Goal: Use online tool/utility: Utilize a website feature to perform a specific function

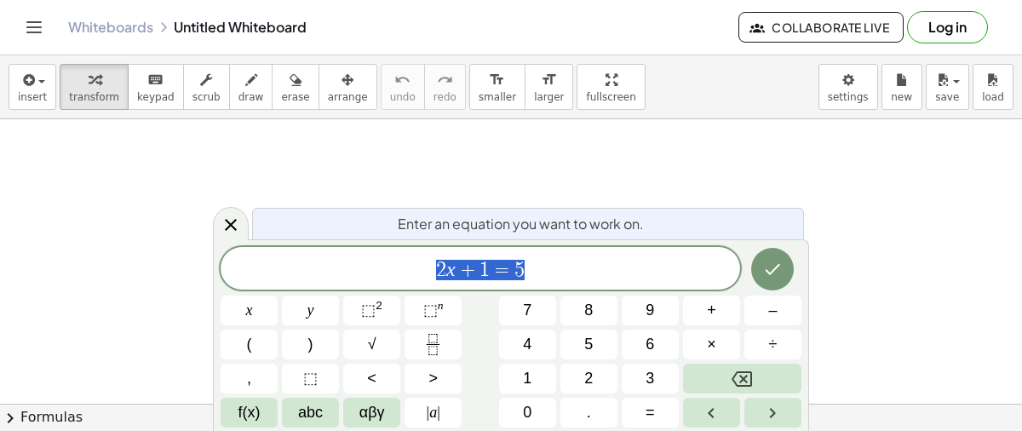
scroll to position [474, 0]
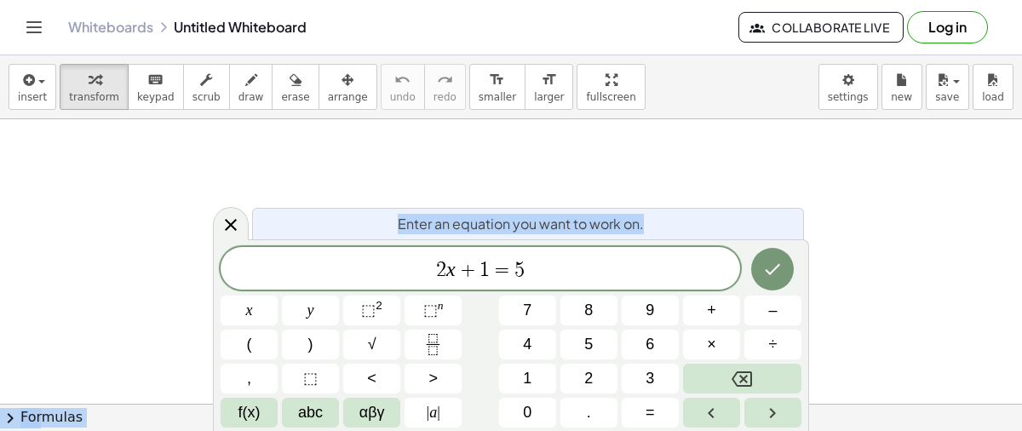
drag, startPoint x: 650, startPoint y: 224, endPoint x: 766, endPoint y: 169, distance: 128.7
click at [766, 169] on body "Graspable Math Activities Get Started Activity Bank Assigned Work Classes White…" at bounding box center [511, 215] width 1022 height 431
click at [238, 91] on span "draw" at bounding box center [251, 97] width 26 height 12
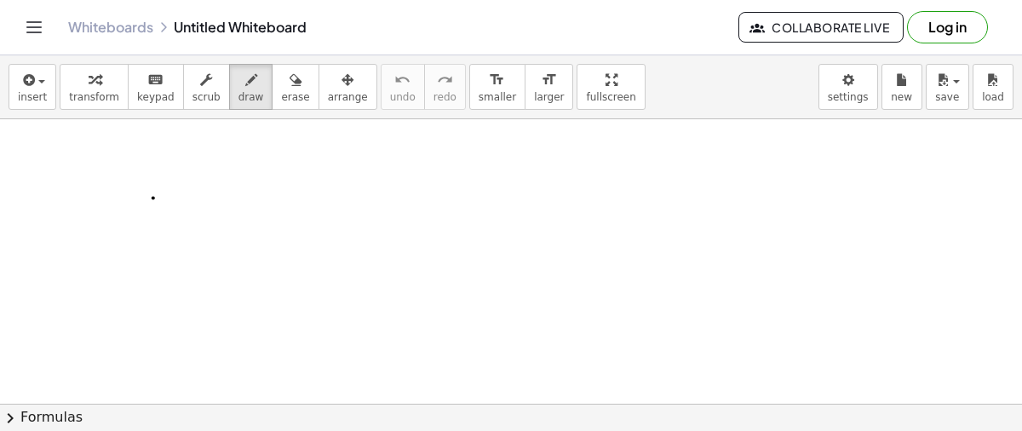
drag, startPoint x: 153, startPoint y: 197, endPoint x: 146, endPoint y: 255, distance: 58.4
click at [146, 255] on div at bounding box center [511, 403] width 1022 height 569
drag, startPoint x: 192, startPoint y: 201, endPoint x: 189, endPoint y: 244, distance: 43.5
click at [189, 244] on div at bounding box center [511, 403] width 1022 height 569
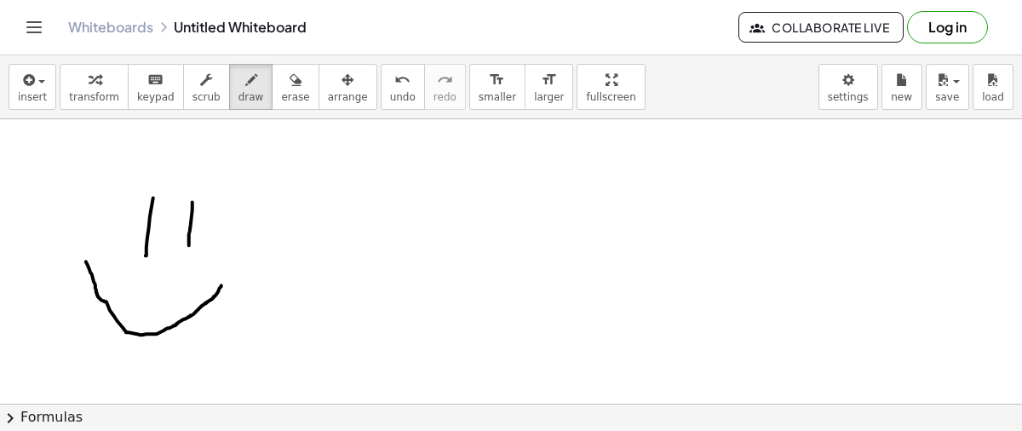
drag, startPoint x: 86, startPoint y: 260, endPoint x: 221, endPoint y: 284, distance: 137.4
click at [221, 284] on div at bounding box center [511, 403] width 1022 height 569
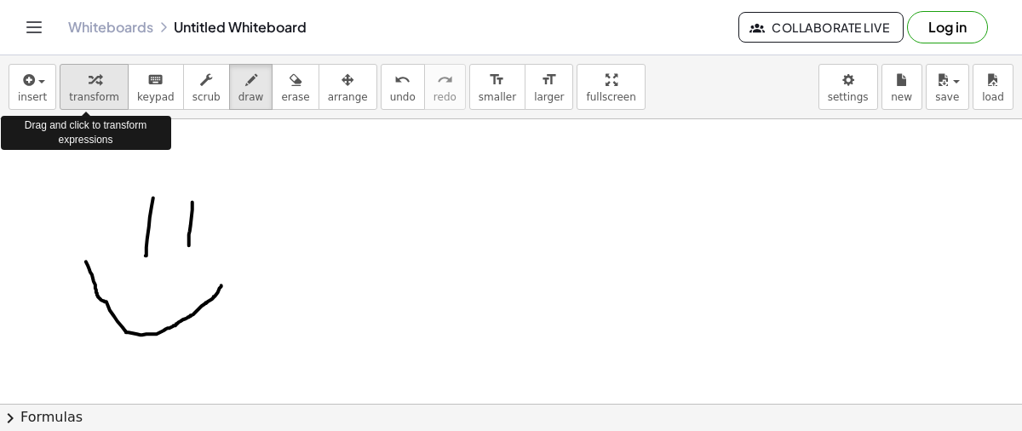
click at [103, 85] on div "button" at bounding box center [94, 79] width 50 height 20
click at [89, 77] on icon "button" at bounding box center [95, 80] width 12 height 20
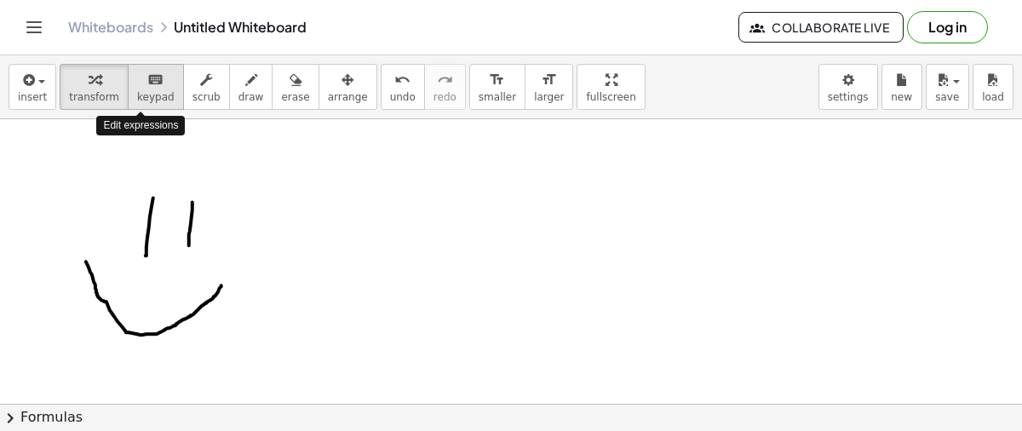
click at [140, 98] on span "keypad" at bounding box center [155, 97] width 37 height 12
click at [137, 91] on span "keypad" at bounding box center [155, 97] width 37 height 12
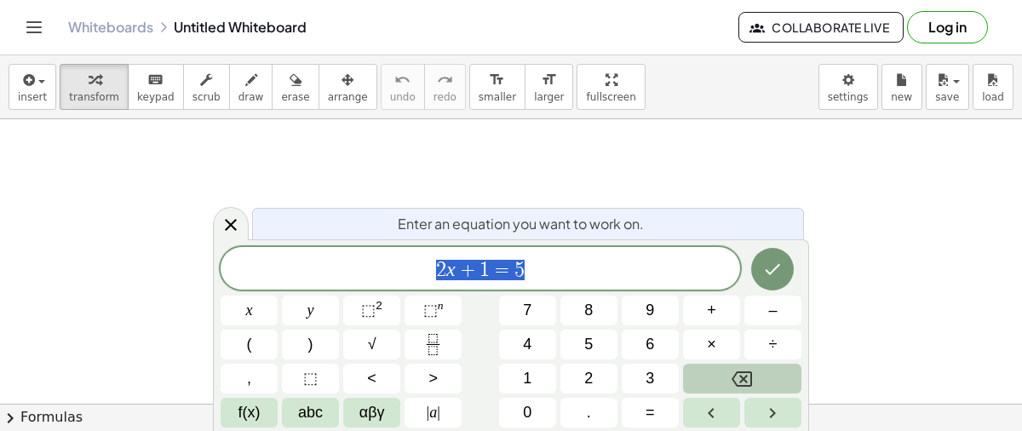
click at [734, 372] on icon "Backspace" at bounding box center [741, 379] width 20 height 20
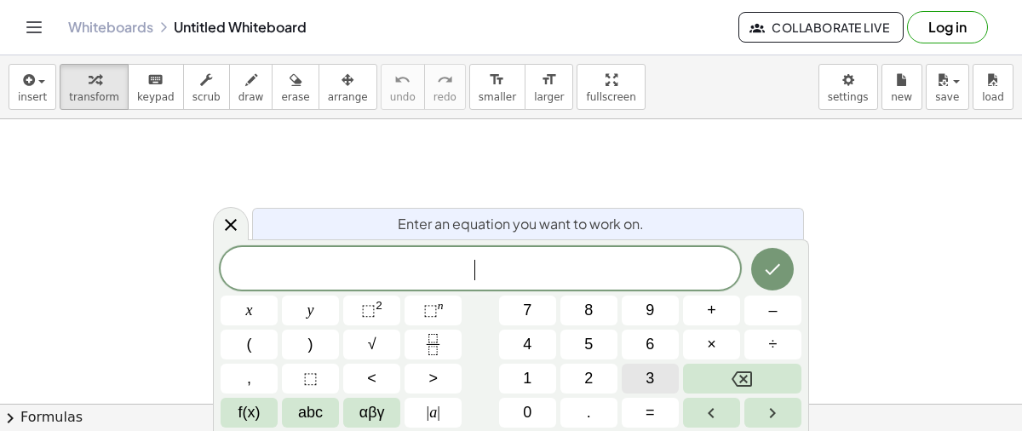
click at [646, 379] on span "3" at bounding box center [649, 378] width 9 height 23
click at [150, 89] on button "keyboard keypad" at bounding box center [156, 87] width 56 height 46
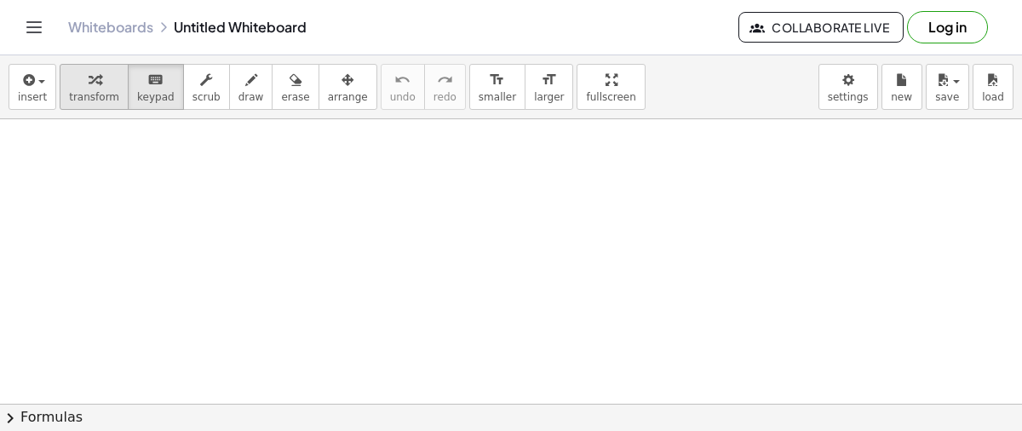
click at [90, 93] on span "transform" at bounding box center [94, 97] width 50 height 12
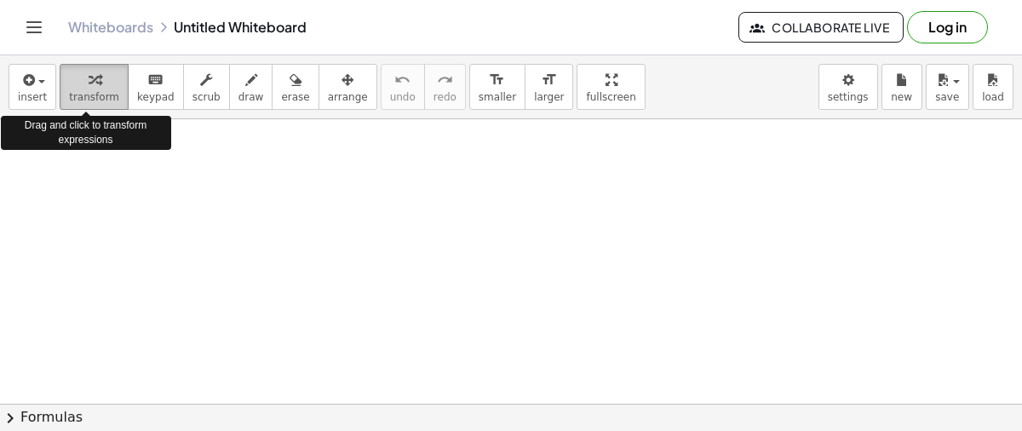
click at [93, 95] on span "transform" at bounding box center [94, 97] width 50 height 12
click at [60, 86] on button "transform" at bounding box center [94, 87] width 69 height 46
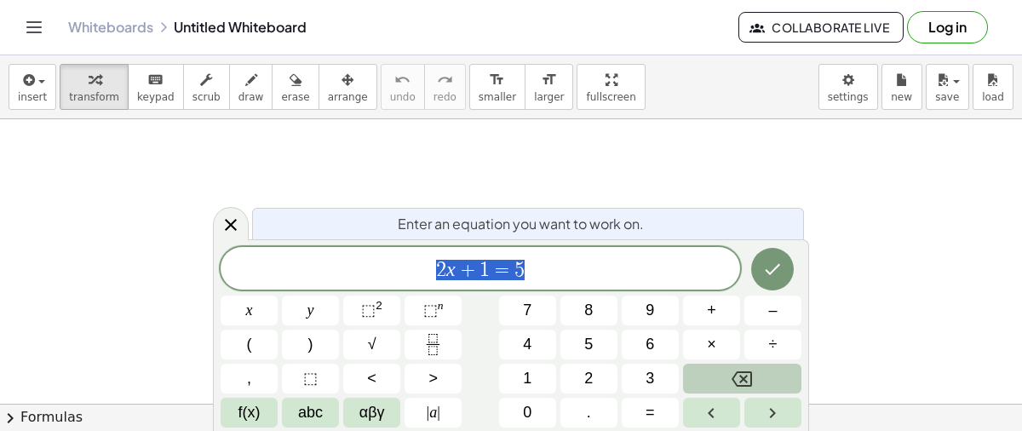
click at [719, 376] on button "Backspace" at bounding box center [742, 378] width 118 height 30
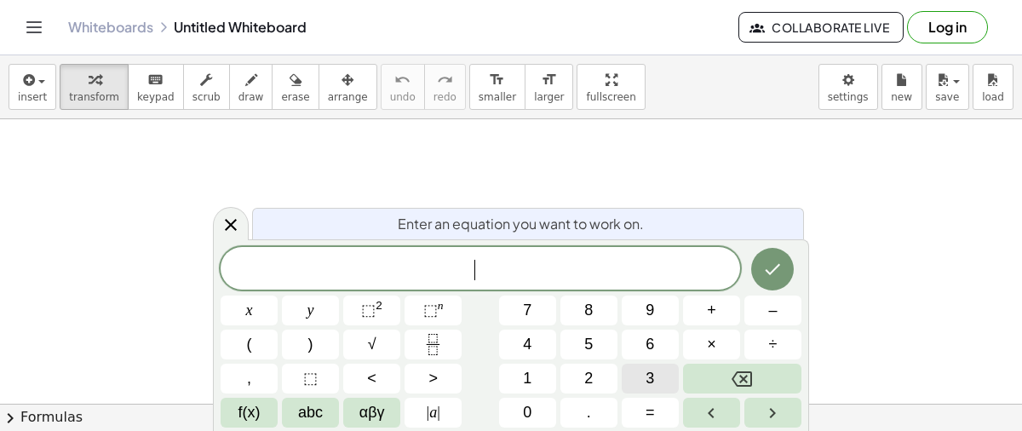
click at [650, 381] on span "3" at bounding box center [649, 378] width 9 height 23
click at [782, 410] on icon "Right arrow" at bounding box center [772, 413] width 20 height 20
click at [715, 409] on icon "Left arrow" at bounding box center [711, 413] width 20 height 20
click at [766, 415] on icon "Right arrow" at bounding box center [772, 413] width 20 height 20
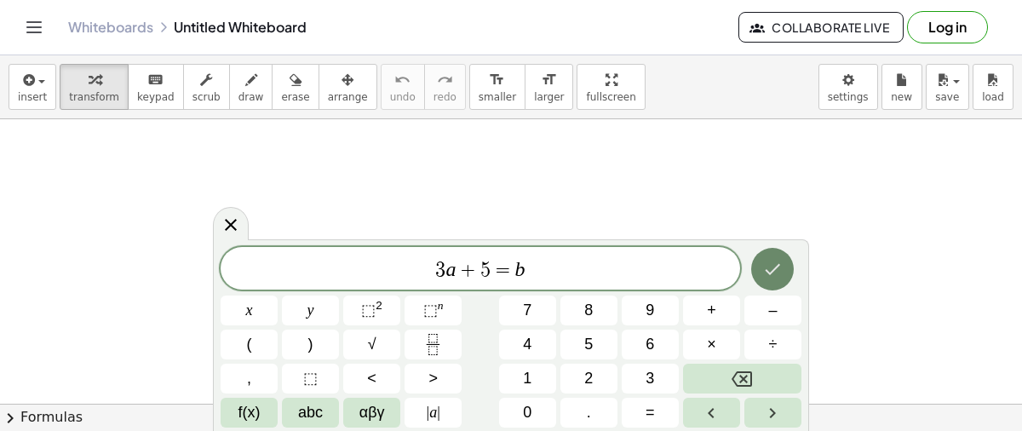
click at [758, 270] on button "Done" at bounding box center [772, 269] width 43 height 43
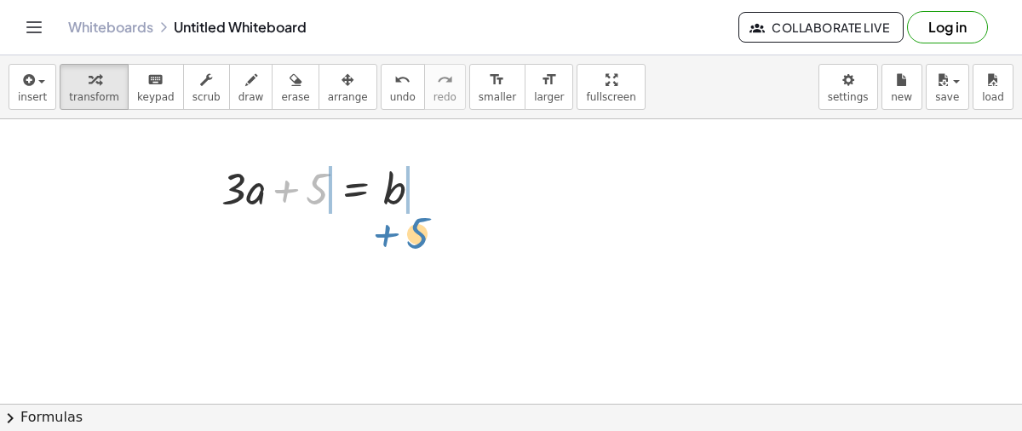
drag, startPoint x: 312, startPoint y: 192, endPoint x: 411, endPoint y: 235, distance: 108.6
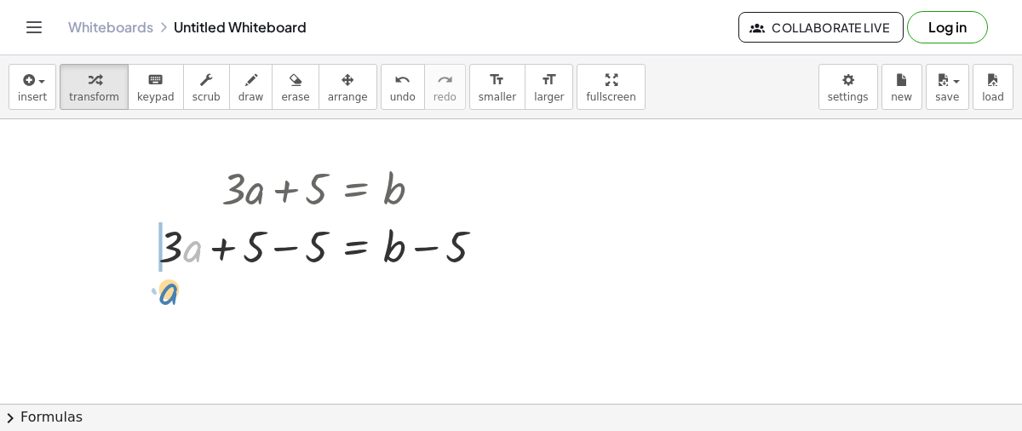
drag, startPoint x: 192, startPoint y: 252, endPoint x: 166, endPoint y: 297, distance: 51.8
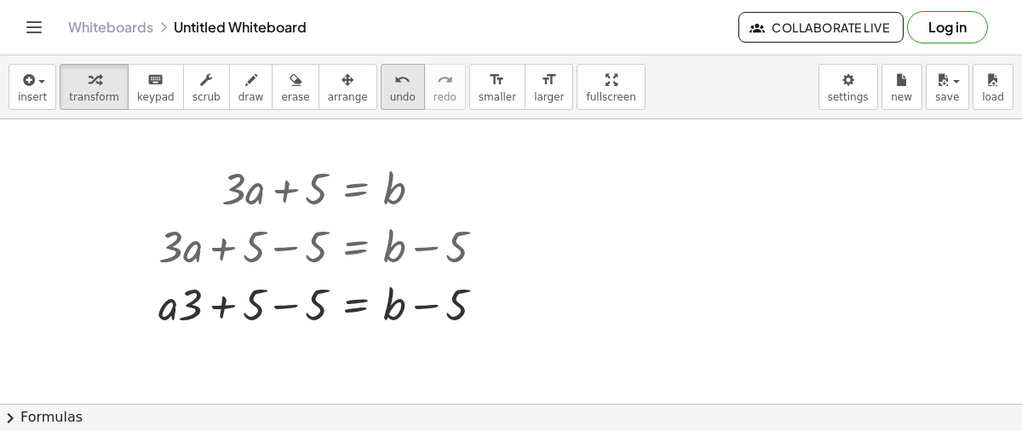
click at [394, 83] on icon "undo" at bounding box center [402, 80] width 16 height 20
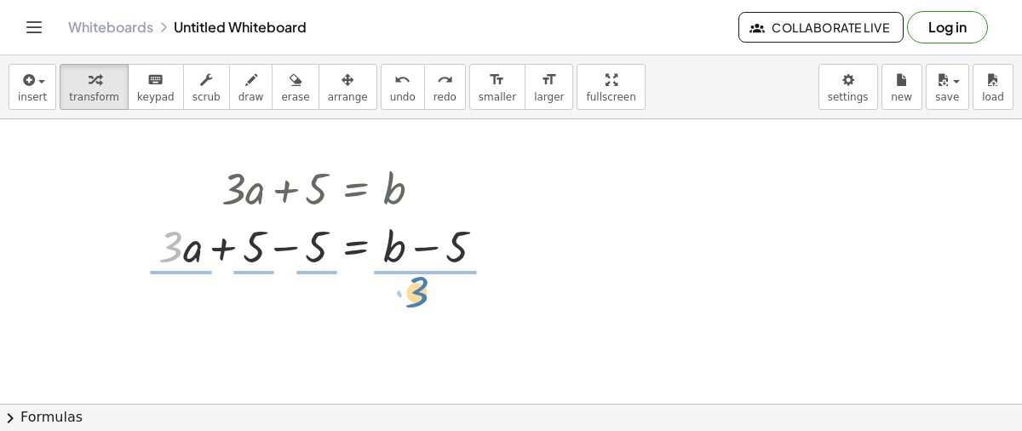
drag, startPoint x: 172, startPoint y: 243, endPoint x: 418, endPoint y: 289, distance: 250.1
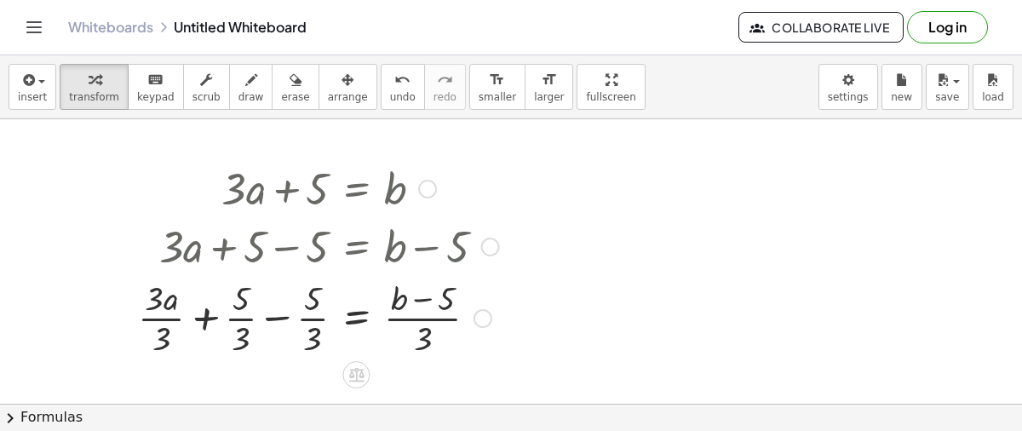
drag, startPoint x: 258, startPoint y: 249, endPoint x: 308, endPoint y: 243, distance: 50.7
click at [308, 243] on div at bounding box center [318, 245] width 378 height 58
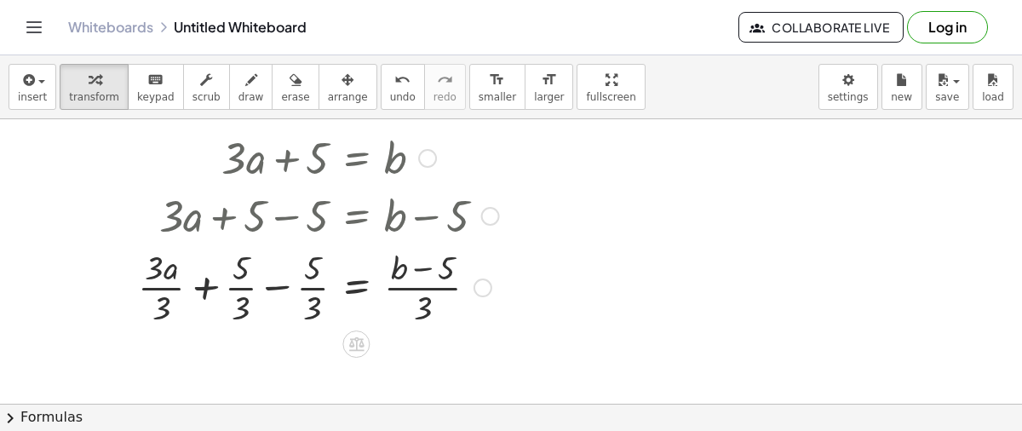
scroll to position [31, 0]
drag, startPoint x: 318, startPoint y: 225, endPoint x: 263, endPoint y: 227, distance: 54.5
click at [263, 227] on div at bounding box center [318, 214] width 378 height 58
click at [486, 220] on div at bounding box center [490, 215] width 19 height 19
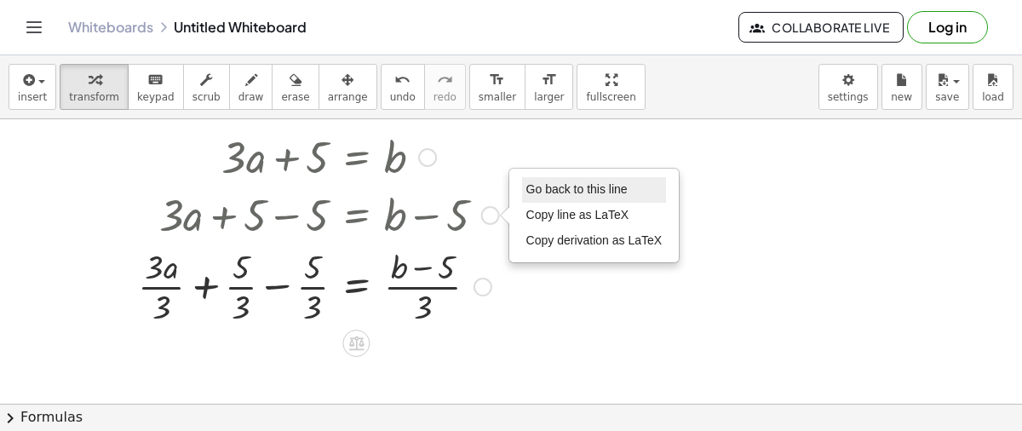
click at [544, 190] on span "Go back to this line" at bounding box center [576, 189] width 101 height 14
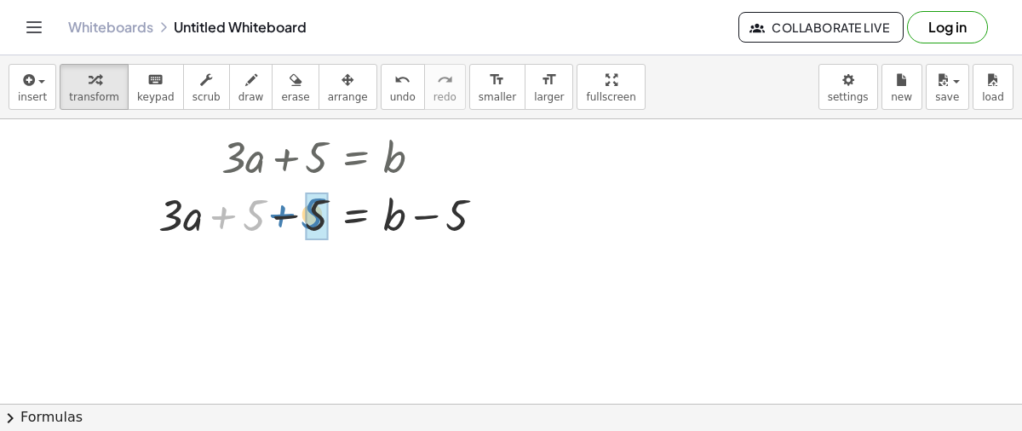
drag, startPoint x: 248, startPoint y: 223, endPoint x: 306, endPoint y: 221, distance: 58.8
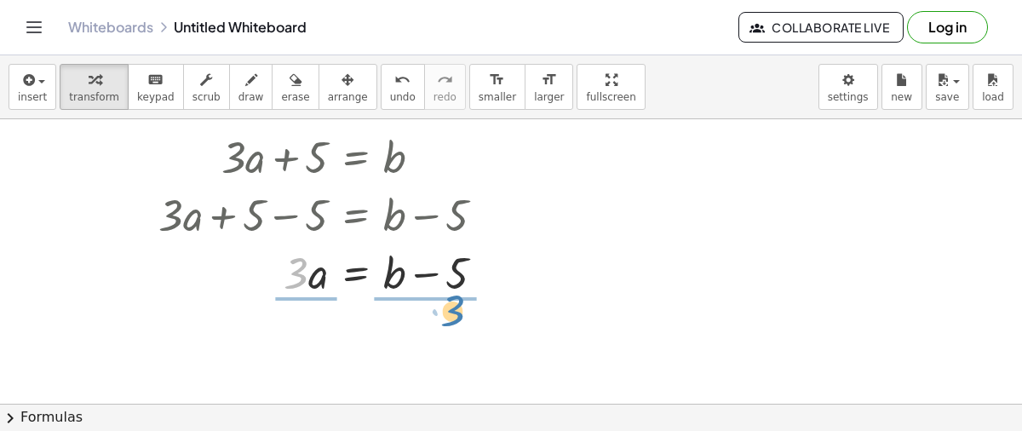
drag, startPoint x: 295, startPoint y: 277, endPoint x: 454, endPoint y: 323, distance: 165.9
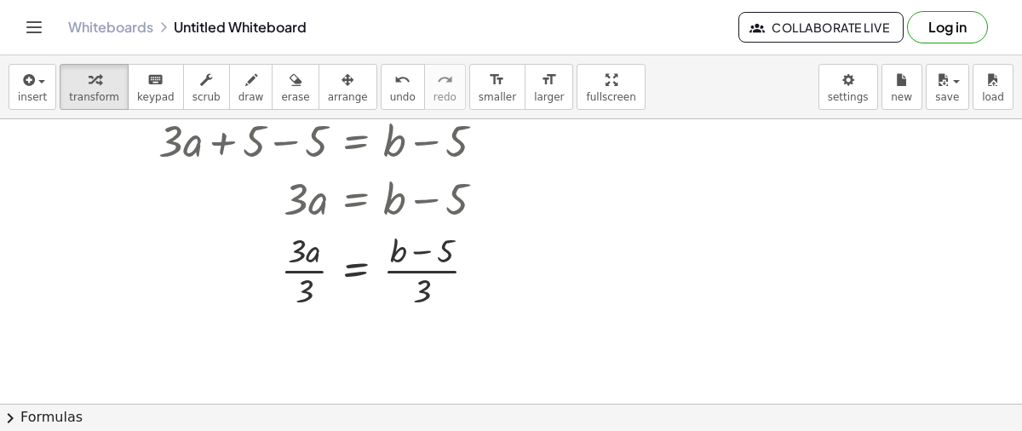
scroll to position [110, 0]
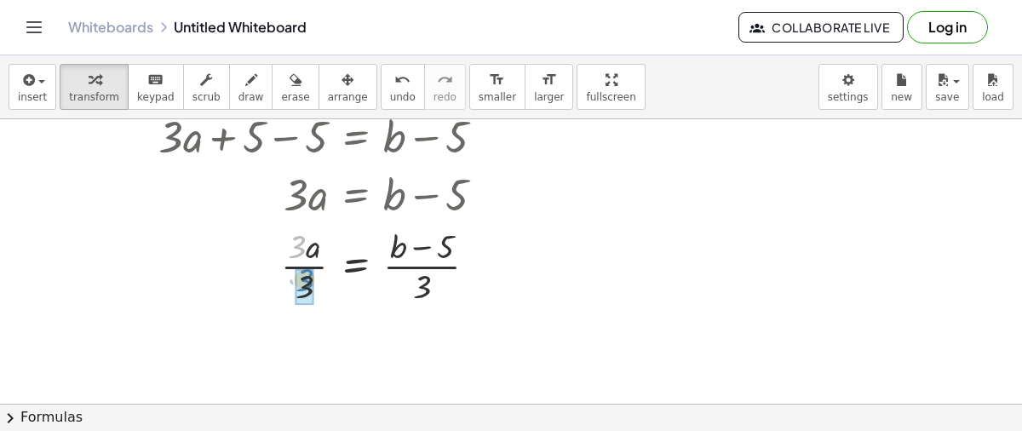
drag, startPoint x: 296, startPoint y: 251, endPoint x: 305, endPoint y: 285, distance: 35.1
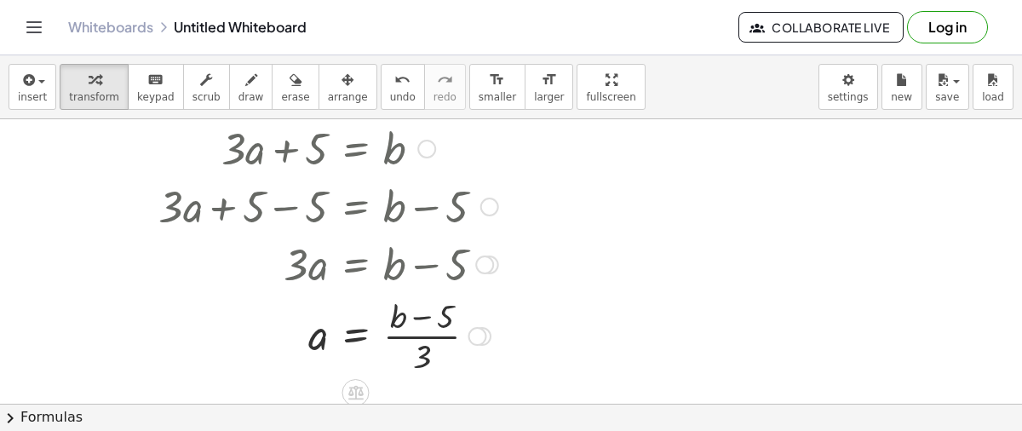
scroll to position [38, 0]
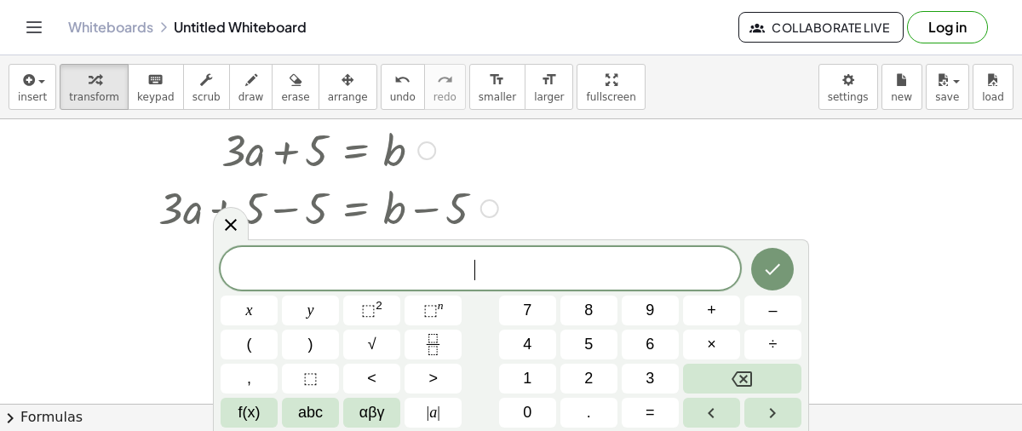
click at [788, 271] on button "Done" at bounding box center [772, 269] width 43 height 43
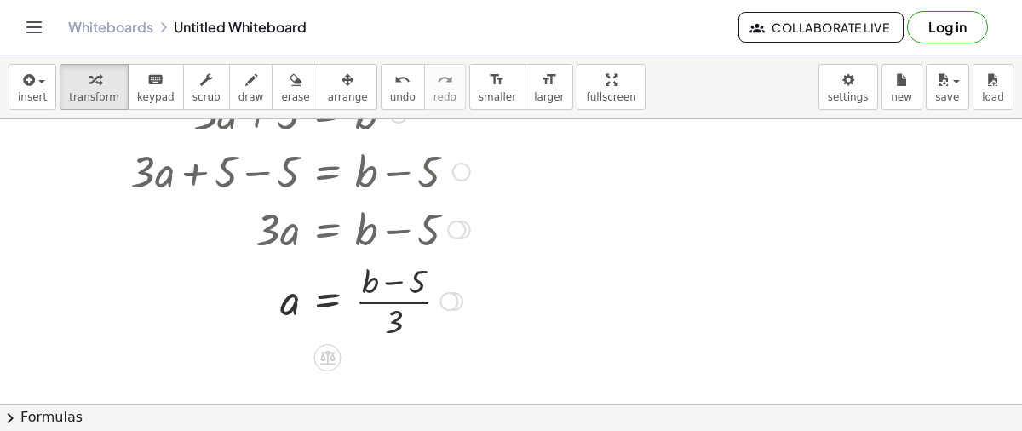
scroll to position [0, 0]
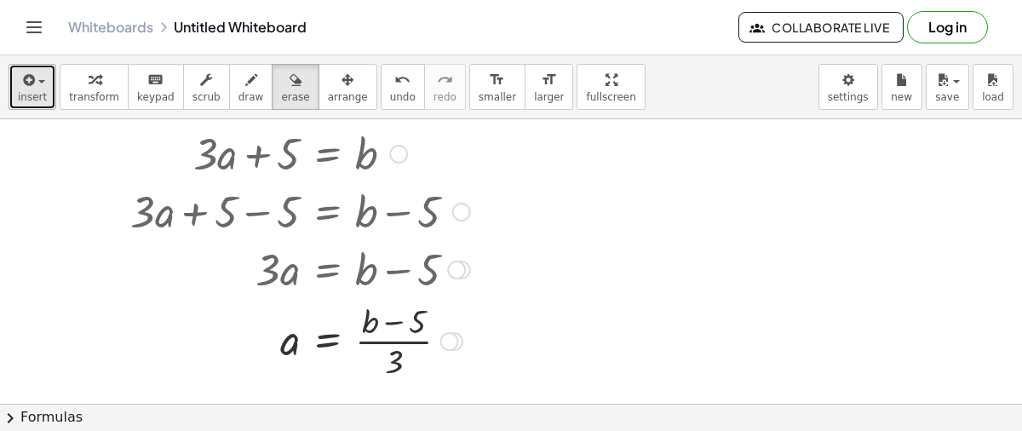
click at [27, 89] on icon "button" at bounding box center [27, 80] width 15 height 20
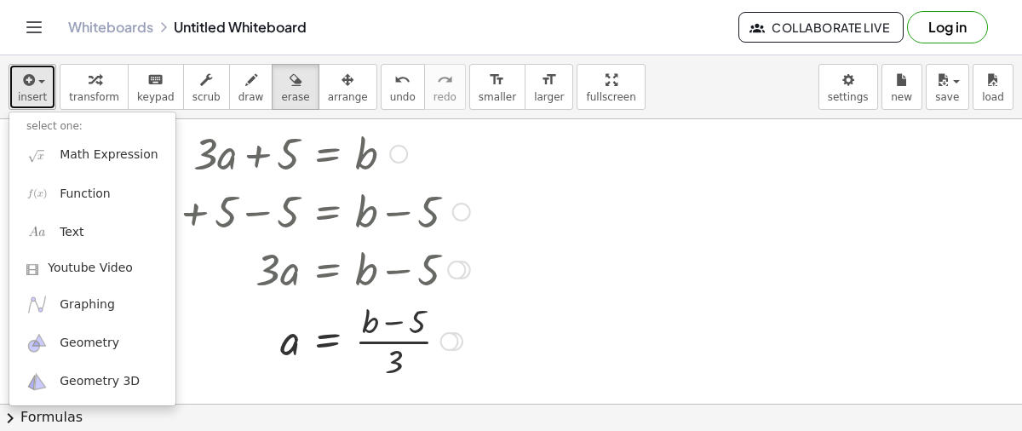
click at [26, 103] on button "insert" at bounding box center [33, 87] width 48 height 46
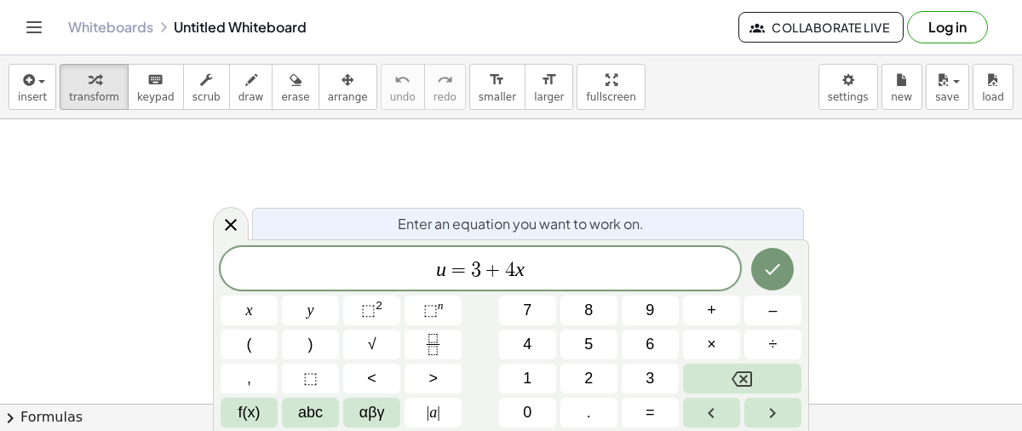
click at [776, 256] on button "Done" at bounding box center [772, 269] width 43 height 43
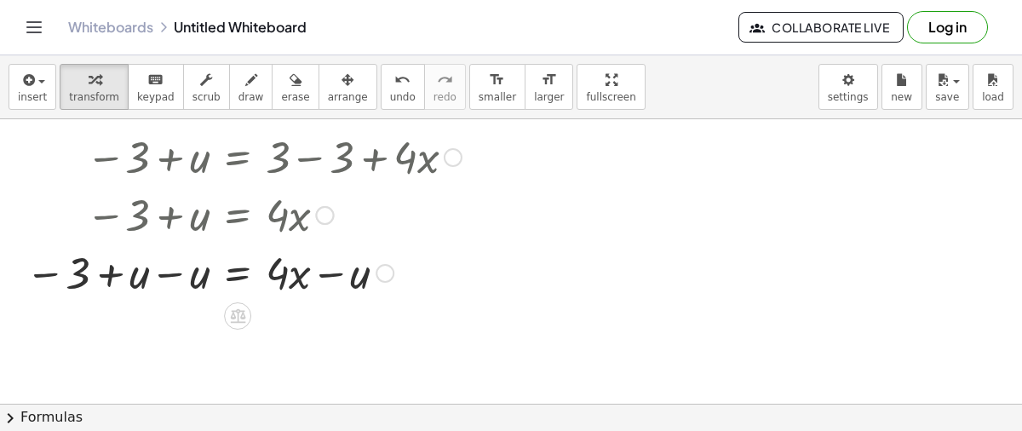
scroll to position [86, 0]
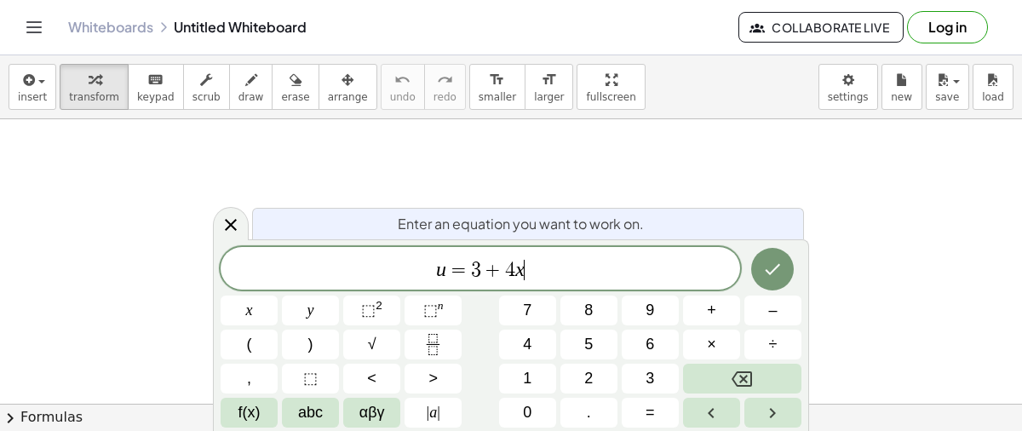
click at [757, 260] on button "Done" at bounding box center [772, 269] width 43 height 43
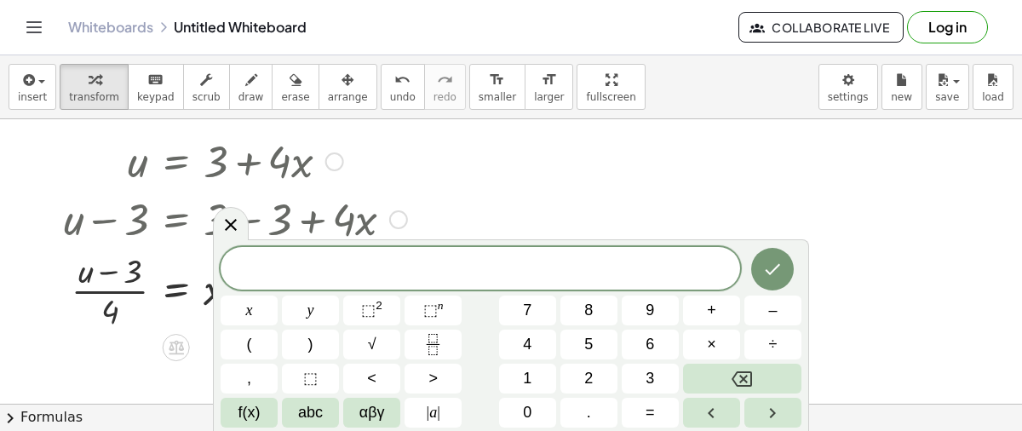
scroll to position [16, 0]
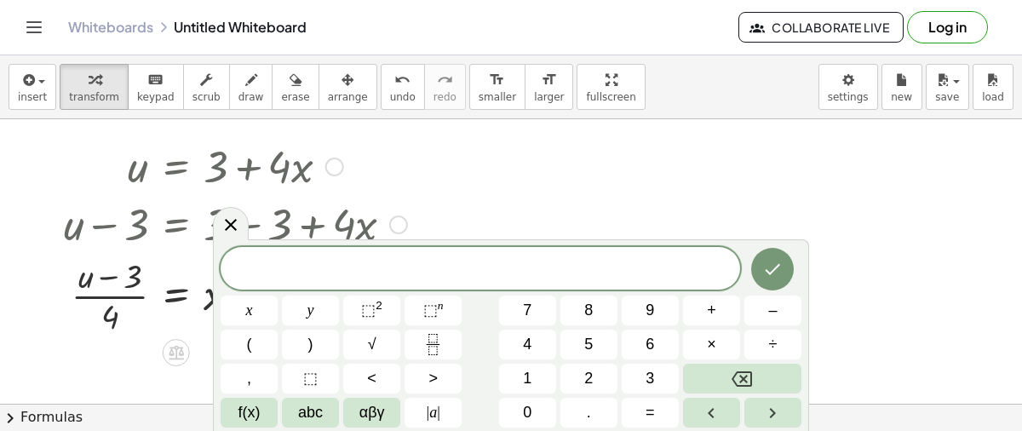
click at [787, 279] on button "Done" at bounding box center [772, 269] width 43 height 43
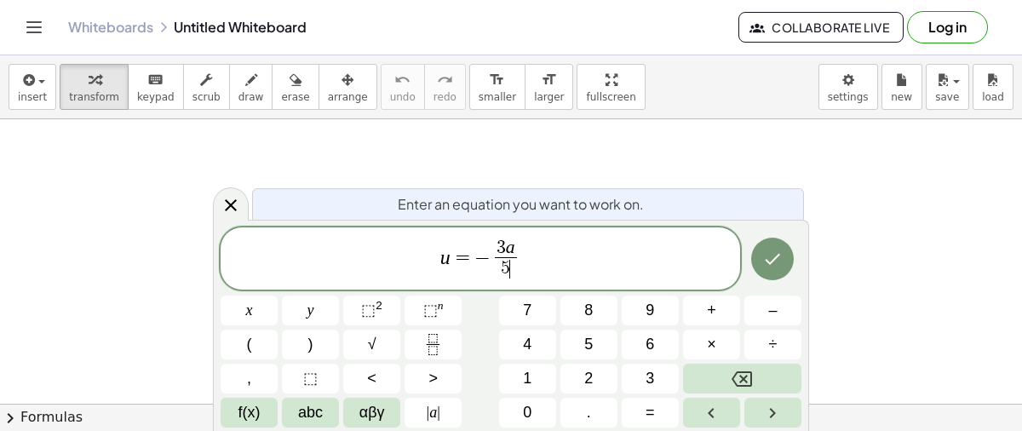
click at [765, 255] on icon "Done" at bounding box center [772, 259] width 20 height 20
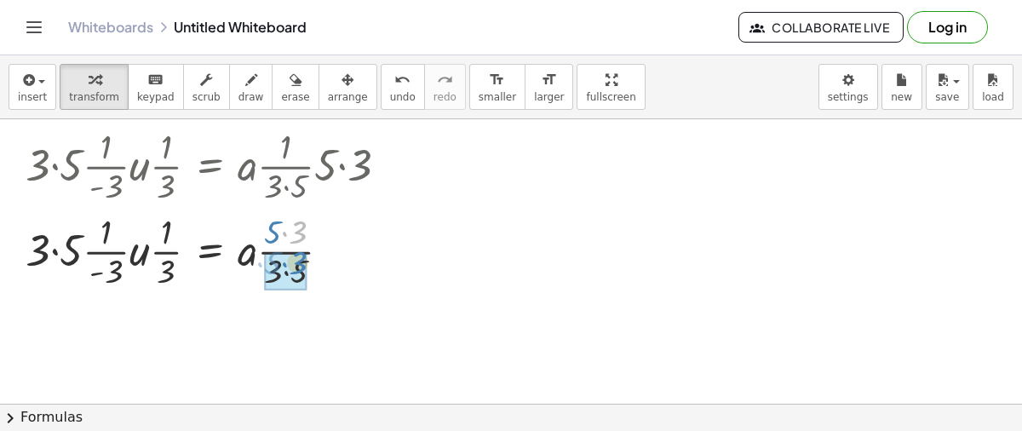
scroll to position [458, 0]
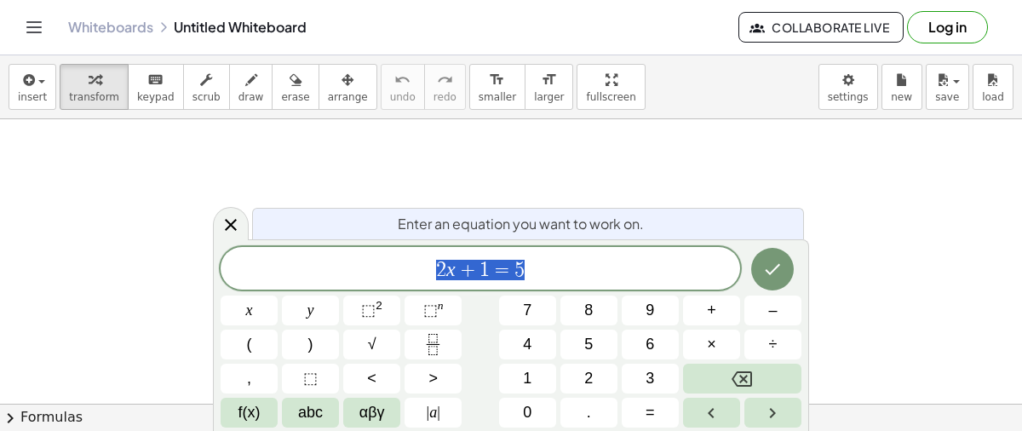
click at [754, 384] on button "Backspace" at bounding box center [742, 378] width 118 height 30
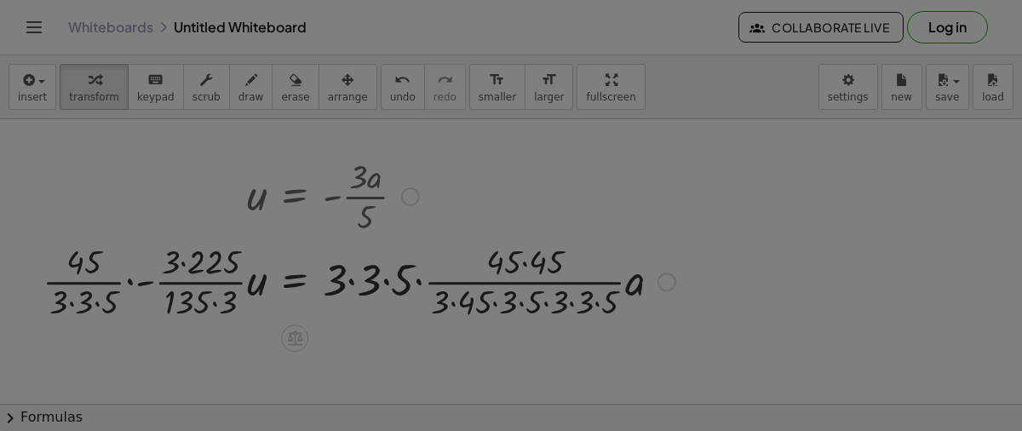
click at [0, 0] on div "× Document Settings These settings are saved with the document you are currentl…" at bounding box center [0, 0] width 0 height 0
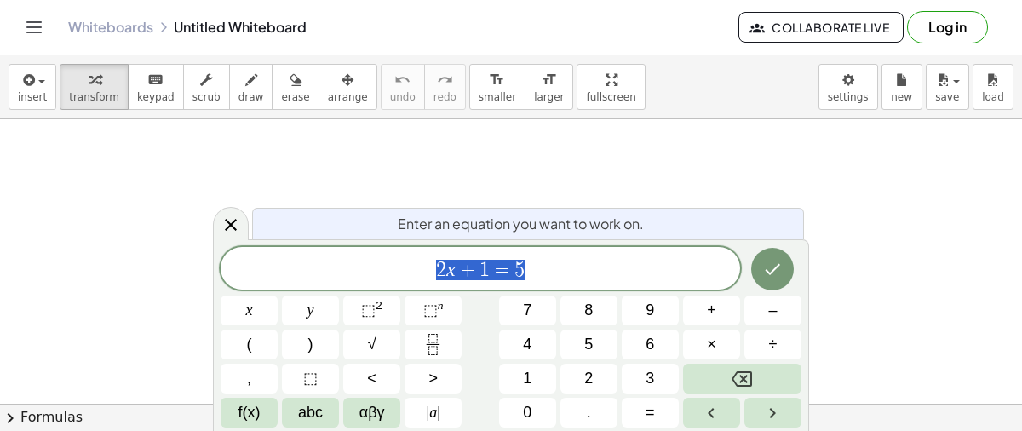
click at [749, 378] on icon "Backspace" at bounding box center [741, 379] width 20 height 20
click at [758, 272] on button "Done" at bounding box center [772, 269] width 43 height 43
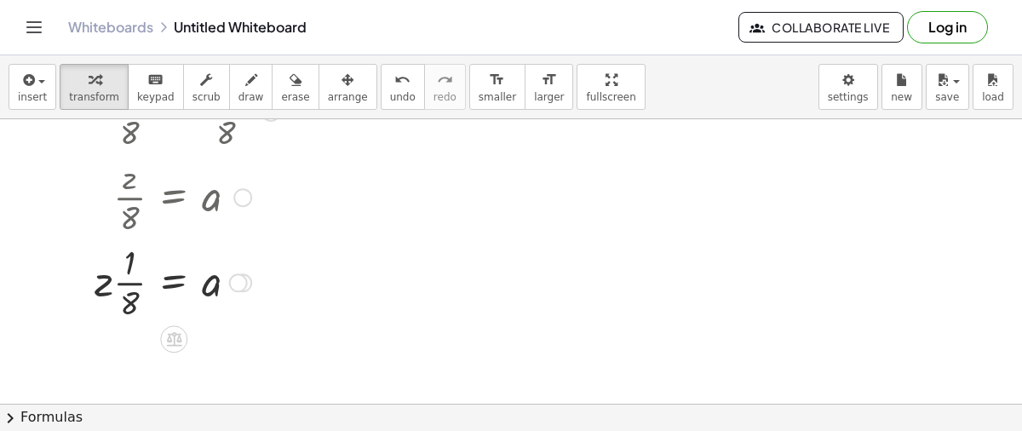
scroll to position [153, 0]
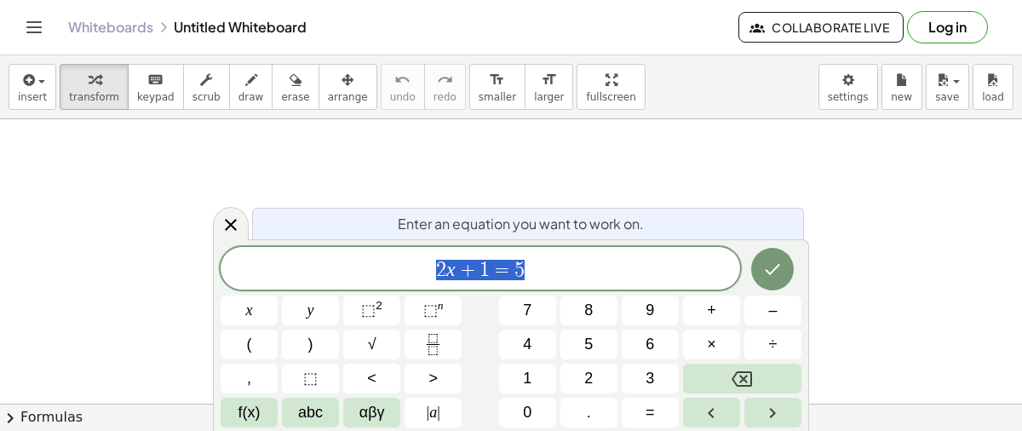
click at [758, 382] on button "Backspace" at bounding box center [742, 378] width 118 height 30
click at [756, 289] on div at bounding box center [772, 269] width 57 height 44
click at [760, 279] on button "Done" at bounding box center [772, 269] width 43 height 43
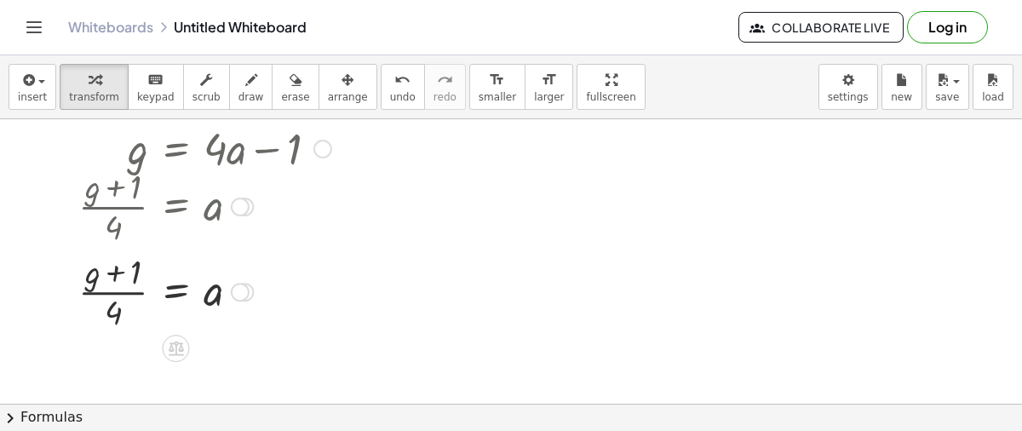
scroll to position [94, 0]
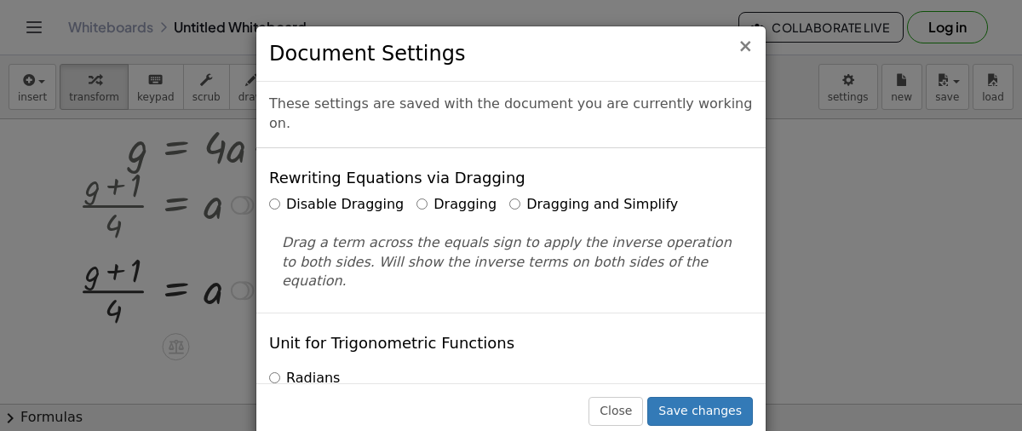
click at [743, 54] on span "×" at bounding box center [744, 46] width 15 height 20
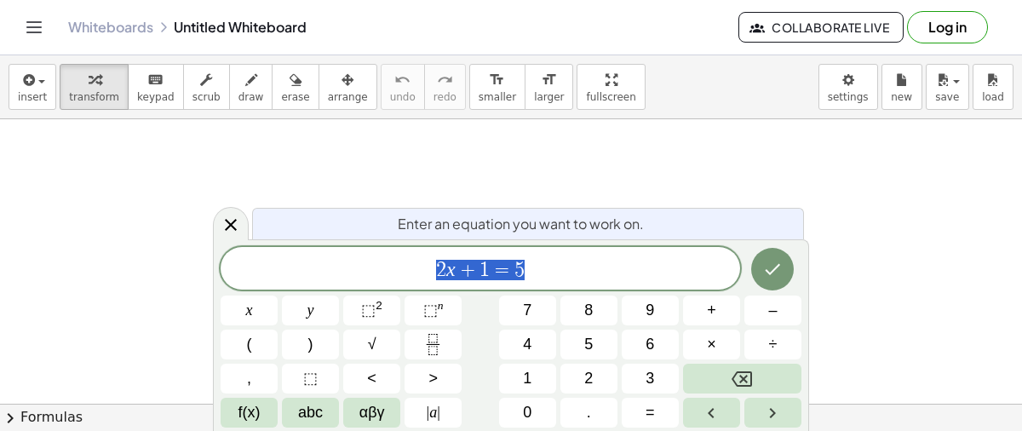
click at [769, 377] on button "Backspace" at bounding box center [742, 378] width 118 height 30
